Goal: Information Seeking & Learning: Check status

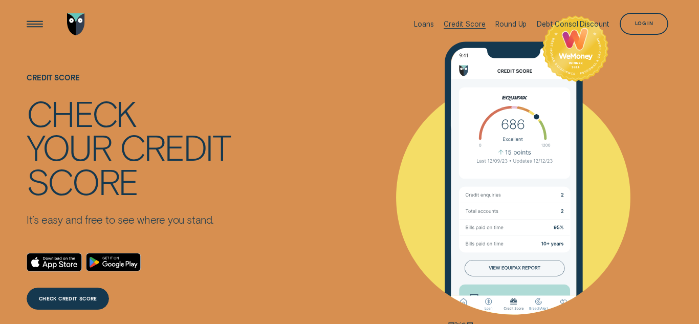
click at [462, 33] on div "Credit Score" at bounding box center [464, 24] width 41 height 49
click at [462, 26] on div "Credit Score" at bounding box center [464, 24] width 41 height 8
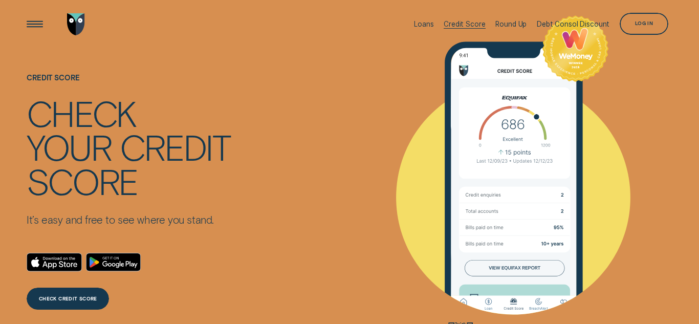
click at [462, 26] on div "Credit Score" at bounding box center [464, 24] width 41 height 8
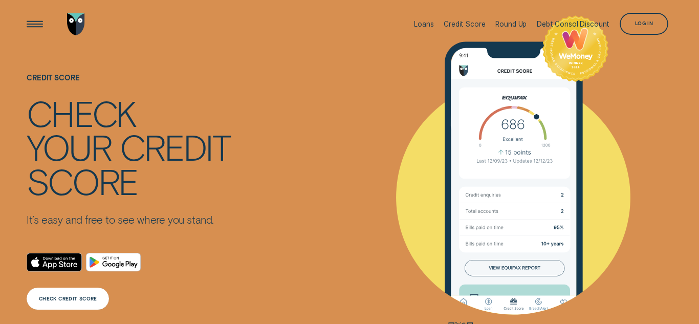
click at [54, 294] on div "CHECK CREDIT SCORE" at bounding box center [68, 299] width 82 height 22
